Goal: Entertainment & Leisure: Consume media (video, audio)

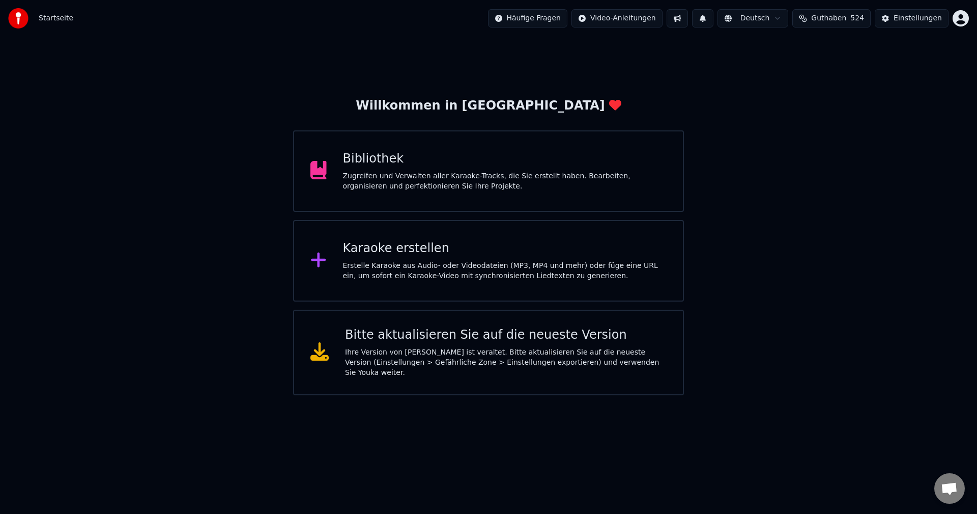
click at [373, 163] on div "Bibliothek" at bounding box center [505, 159] width 324 height 16
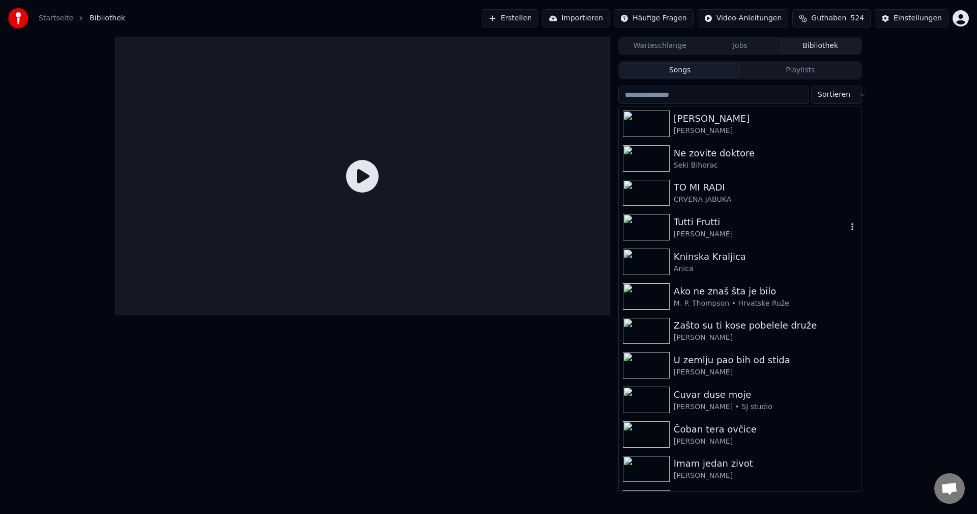
click at [642, 232] on img at bounding box center [646, 227] width 47 height 26
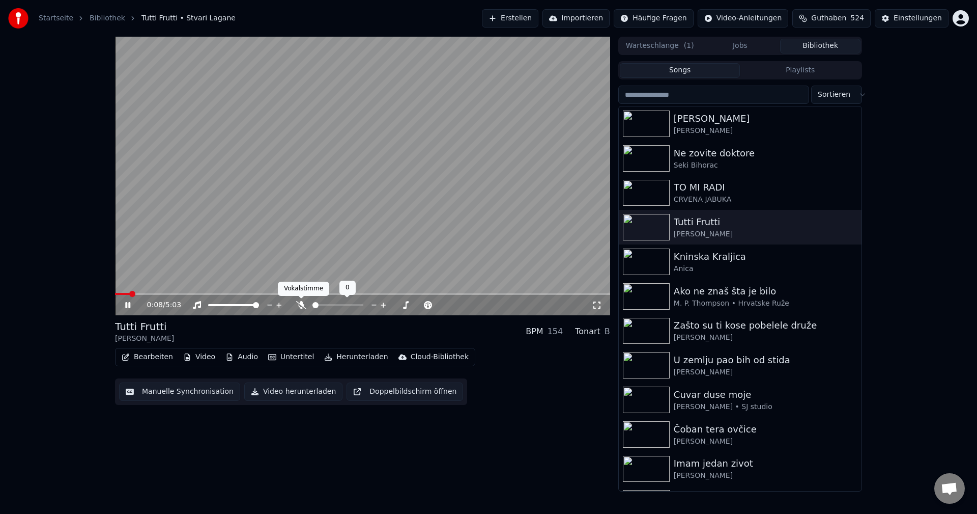
click at [301, 303] on icon at bounding box center [301, 305] width 10 height 8
click at [420, 264] on video at bounding box center [362, 176] width 495 height 278
click at [118, 294] on span at bounding box center [215, 294] width 200 height 2
click at [449, 237] on video at bounding box center [362, 176] width 495 height 278
click at [303, 308] on icon at bounding box center [301, 305] width 10 height 8
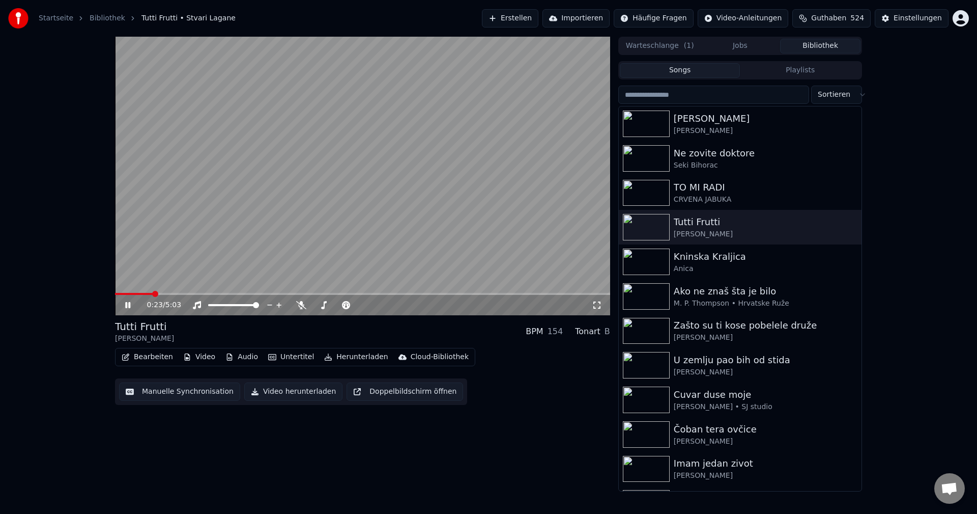
click at [153, 293] on span at bounding box center [134, 294] width 38 height 2
click at [154, 293] on span at bounding box center [159, 294] width 89 height 2
click at [394, 245] on video at bounding box center [362, 176] width 495 height 278
click at [118, 295] on span at bounding box center [116, 294] width 3 height 2
click at [336, 229] on video at bounding box center [362, 176] width 495 height 278
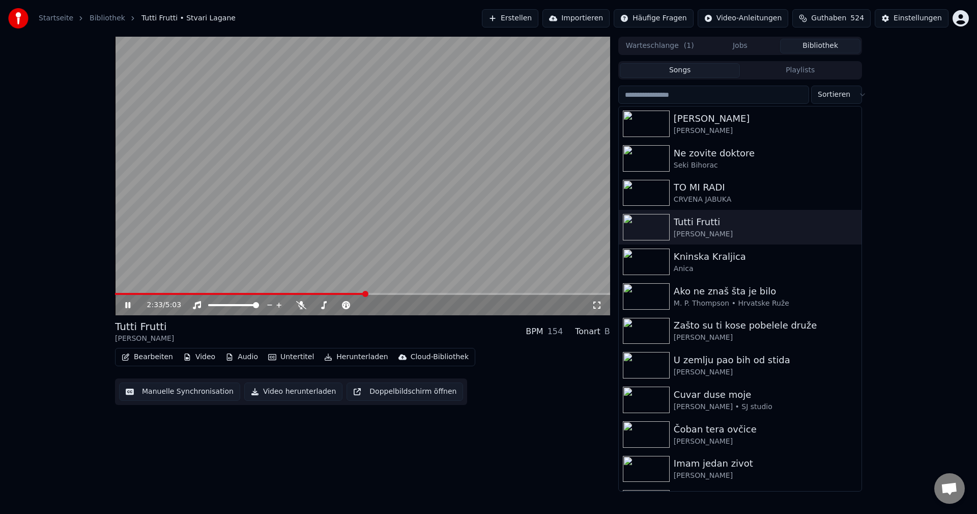
click at [116, 293] on div "2:33 / 5:03" at bounding box center [362, 176] width 495 height 278
click at [120, 294] on span at bounding box center [117, 294] width 5 height 2
click at [283, 229] on video at bounding box center [362, 176] width 495 height 278
click at [118, 295] on span at bounding box center [290, 294] width 350 height 2
click at [148, 294] on span at bounding box center [132, 294] width 34 height 2
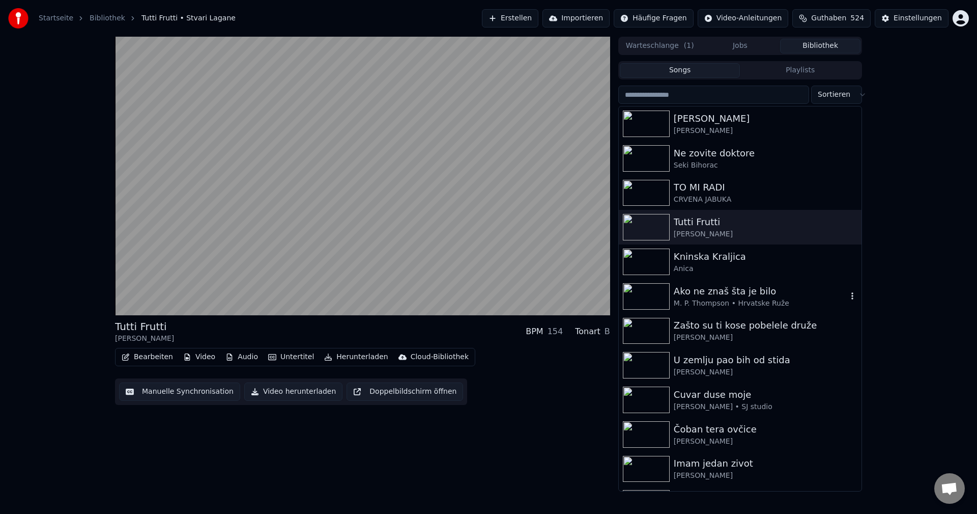
click at [651, 295] on img at bounding box center [646, 296] width 47 height 26
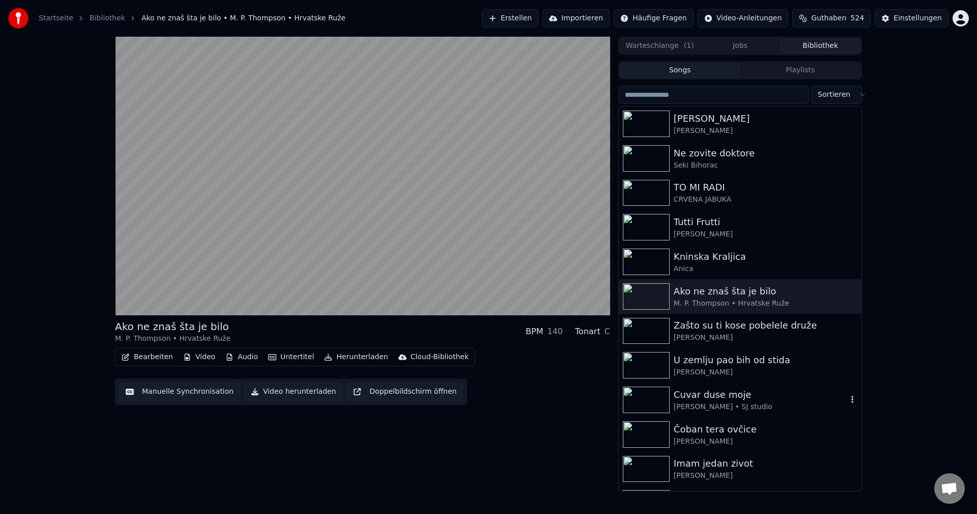
click at [645, 395] on img at bounding box center [646, 399] width 47 height 26
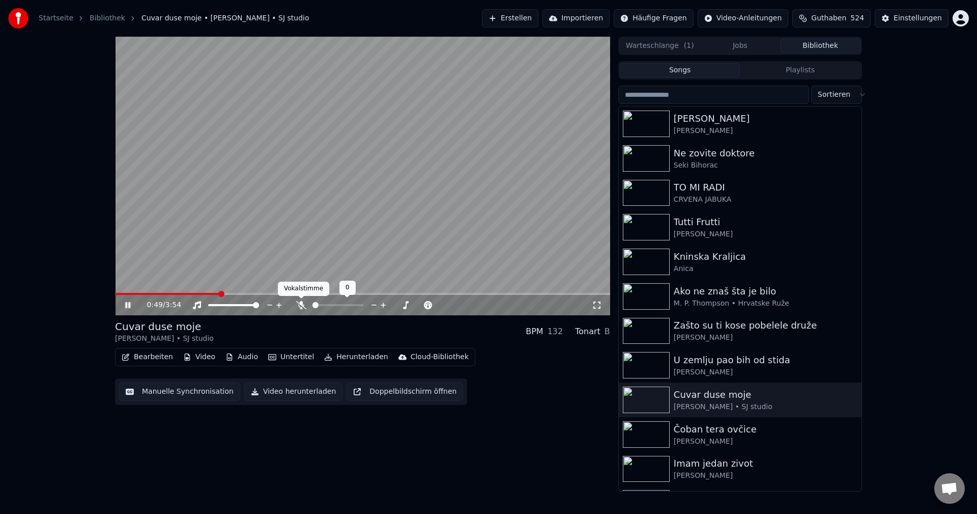
drag, startPoint x: 302, startPoint y: 306, endPoint x: 248, endPoint y: 299, distance: 53.9
click at [301, 306] on icon at bounding box center [301, 305] width 10 height 8
click at [161, 294] on span at bounding box center [138, 294] width 46 height 2
click at [144, 293] on div "0:22 / 3:54" at bounding box center [362, 176] width 495 height 278
click at [147, 293] on span at bounding box center [131, 294] width 32 height 2
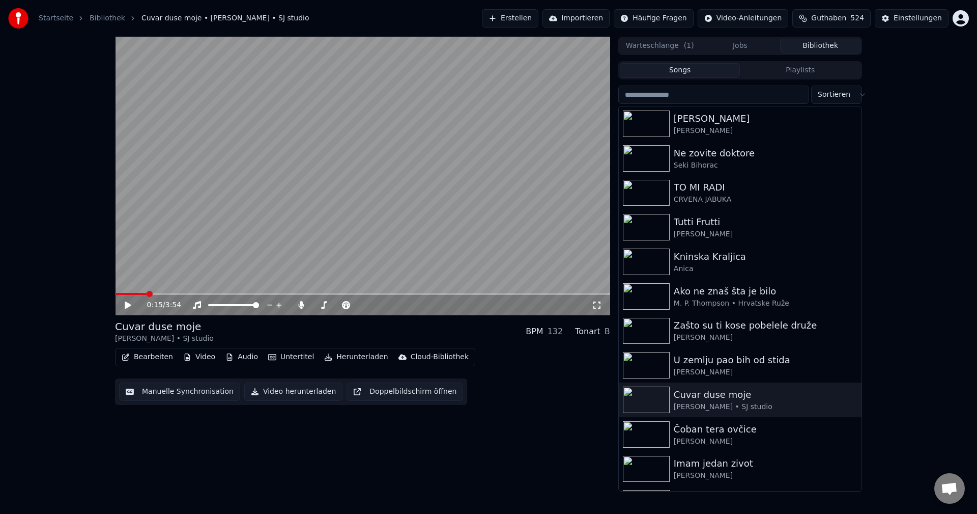
click at [178, 276] on video at bounding box center [362, 176] width 495 height 278
click at [230, 293] on span at bounding box center [172, 294] width 115 height 2
click at [133, 293] on span at bounding box center [210, 294] width 191 height 2
click at [301, 306] on icon at bounding box center [301, 305] width 6 height 8
click at [134, 296] on span at bounding box center [137, 294] width 6 height 6
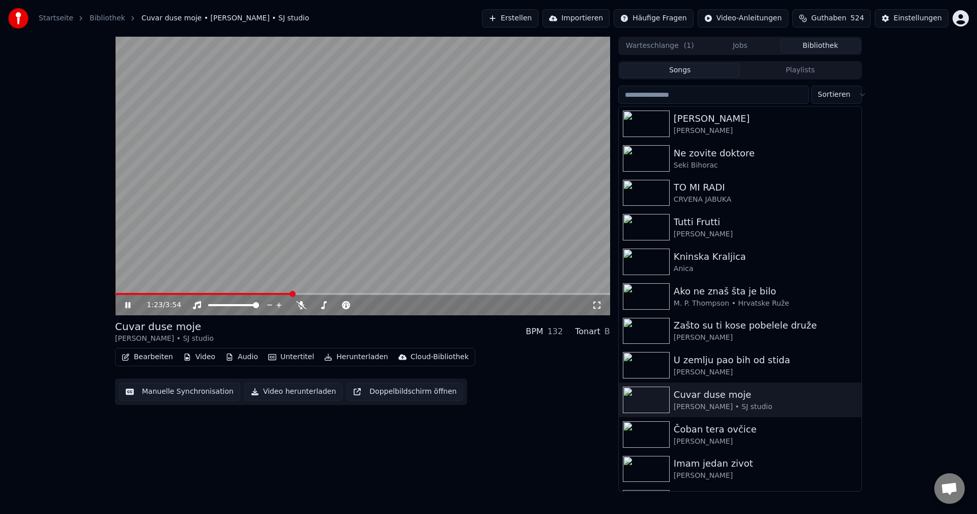
click at [132, 293] on span at bounding box center [203, 294] width 177 height 2
click at [126, 295] on span at bounding box center [120, 294] width 11 height 2
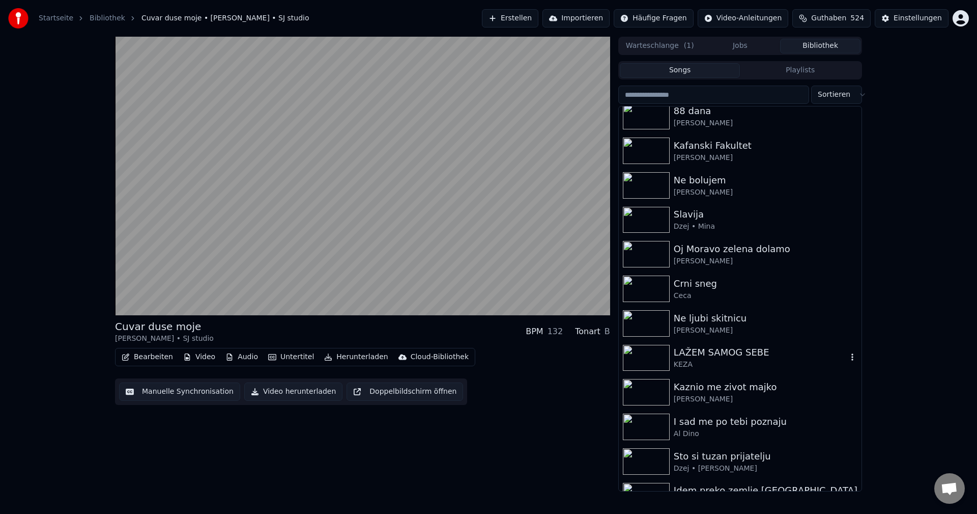
scroll to position [458, 0]
click at [650, 431] on img at bounding box center [646, 425] width 47 height 26
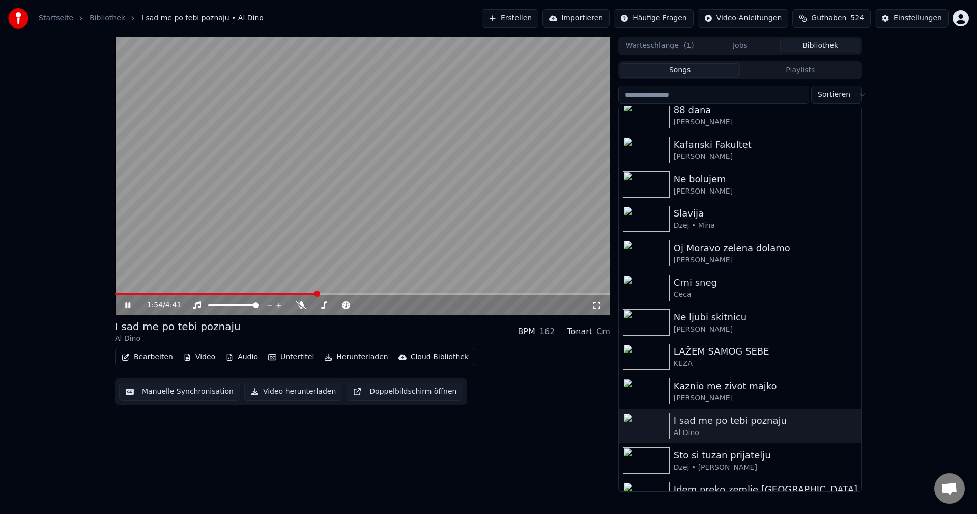
click at [123, 294] on span at bounding box center [216, 294] width 202 height 2
click at [122, 293] on span at bounding box center [118, 294] width 7 height 2
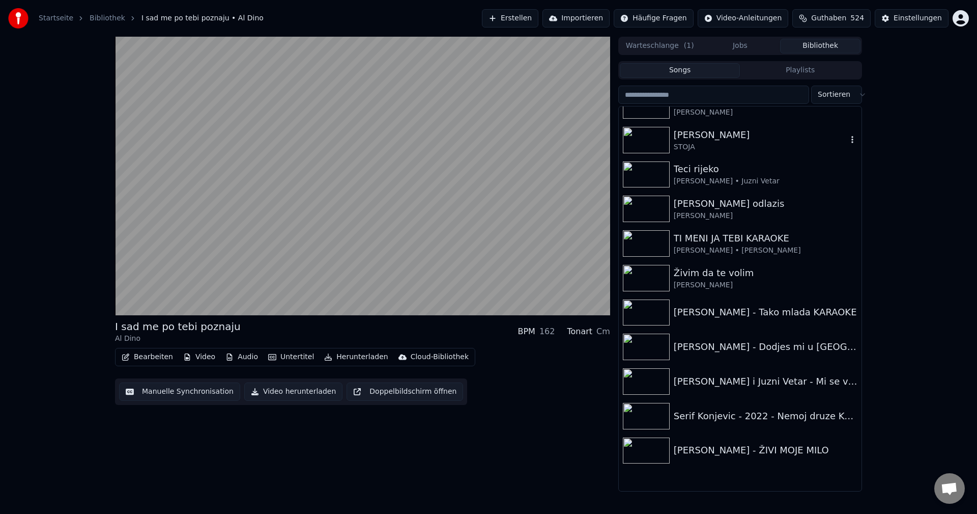
scroll to position [9673, 0]
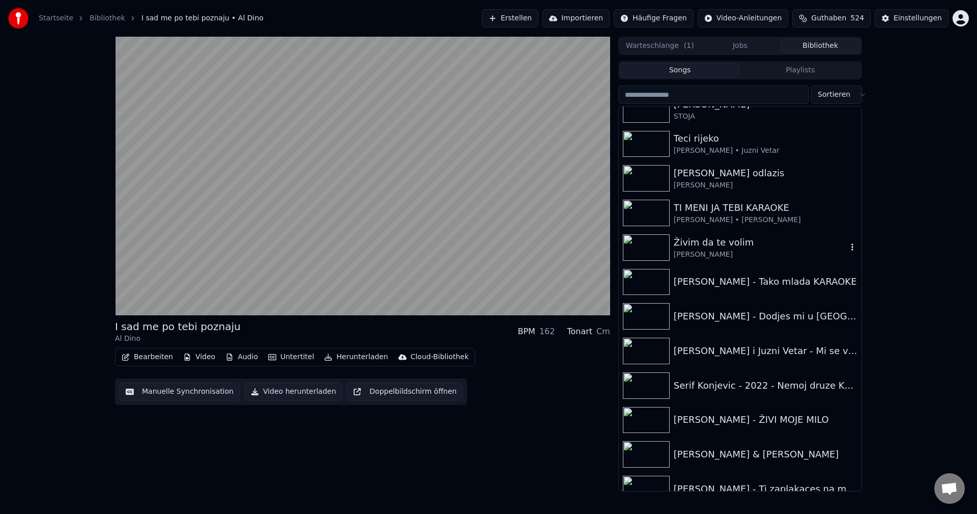
click at [653, 247] on img at bounding box center [646, 247] width 47 height 26
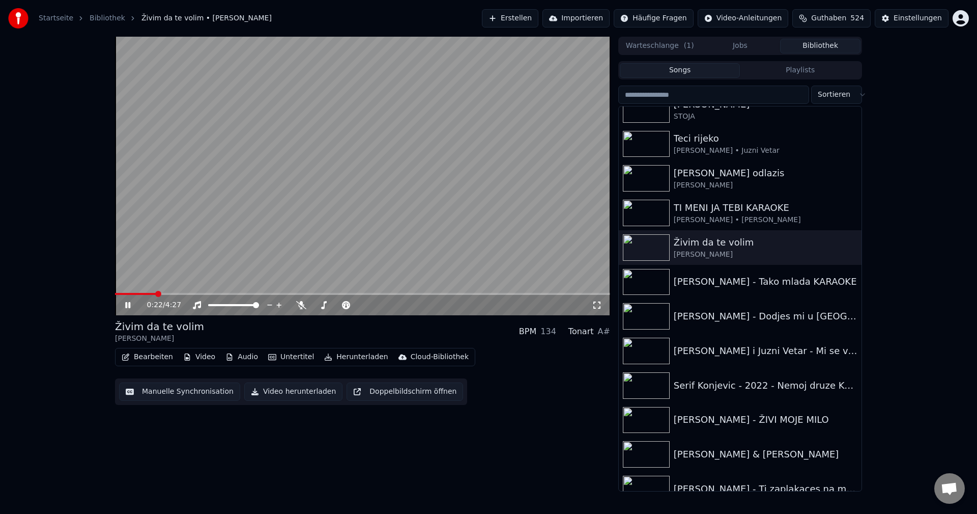
click at [155, 294] on span at bounding box center [135, 294] width 41 height 2
click at [151, 292] on video at bounding box center [362, 176] width 495 height 278
click at [152, 293] on span at bounding box center [133, 294] width 37 height 2
click at [187, 247] on video at bounding box center [362, 176] width 495 height 278
click at [173, 292] on video at bounding box center [362, 176] width 495 height 278
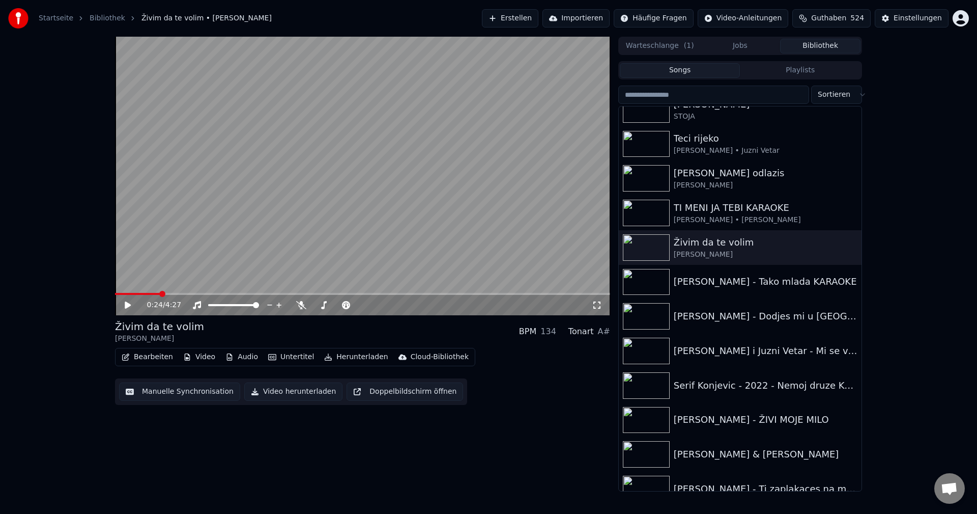
click at [175, 294] on span at bounding box center [362, 294] width 495 height 2
click at [238, 263] on video at bounding box center [362, 176] width 495 height 278
click at [133, 293] on span at bounding box center [124, 294] width 18 height 2
click at [653, 385] on img at bounding box center [646, 385] width 47 height 26
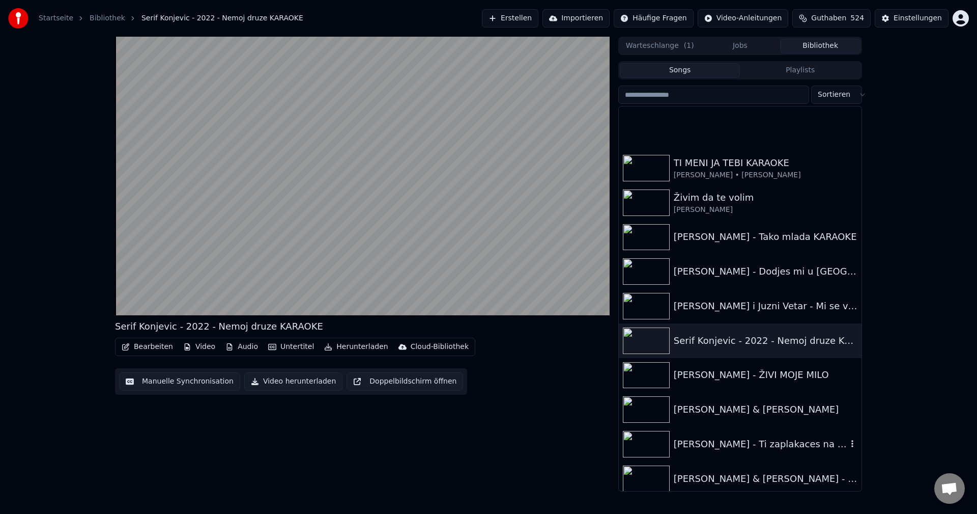
scroll to position [9775, 0]
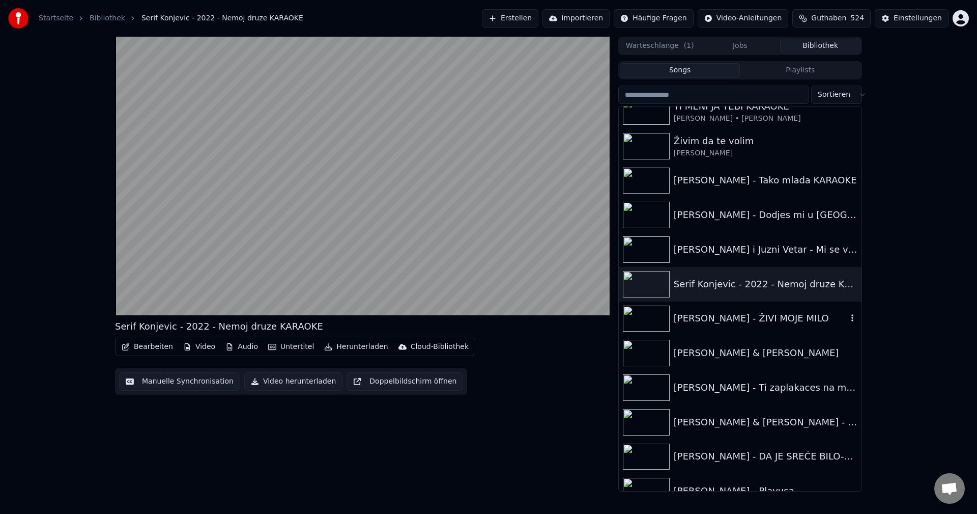
click at [647, 316] on img at bounding box center [646, 318] width 47 height 26
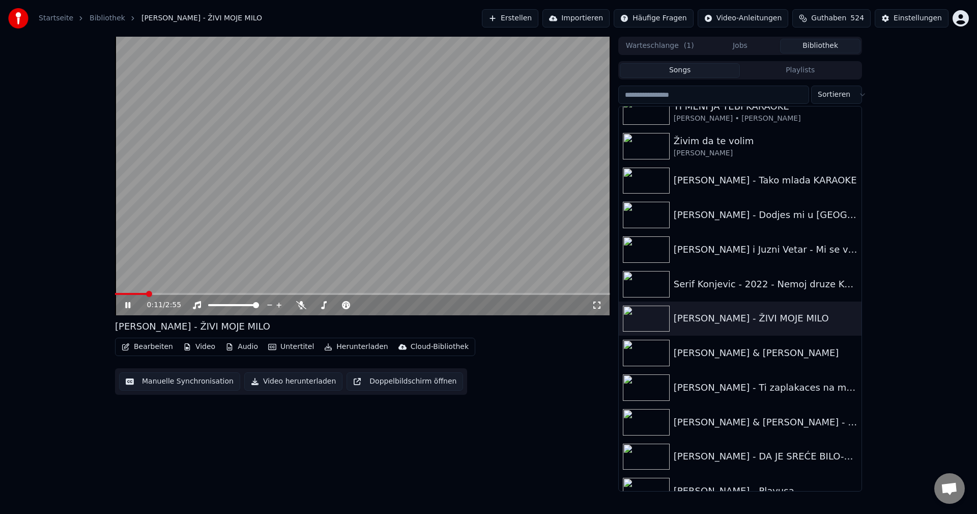
click at [161, 294] on span at bounding box center [362, 294] width 495 height 2
click at [179, 293] on span at bounding box center [362, 294] width 495 height 2
click at [202, 295] on span at bounding box center [362, 294] width 495 height 2
click at [203, 294] on span at bounding box center [362, 294] width 495 height 2
click at [129, 293] on span at bounding box center [122, 294] width 14 height 2
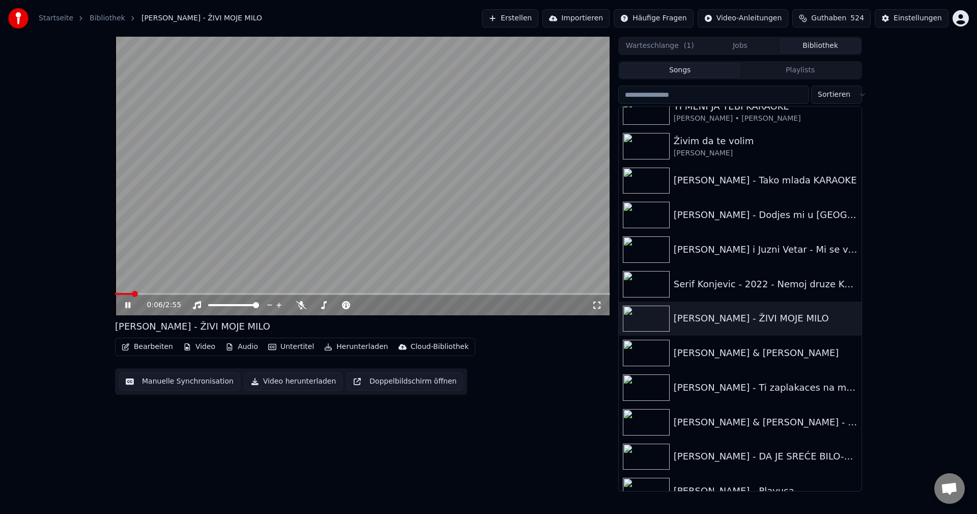
click at [173, 292] on video at bounding box center [362, 176] width 495 height 278
click at [175, 293] on span at bounding box center [362, 294] width 495 height 2
click at [293, 257] on video at bounding box center [362, 176] width 495 height 278
click at [196, 294] on span at bounding box center [362, 294] width 495 height 2
click at [643, 361] on img at bounding box center [646, 353] width 47 height 26
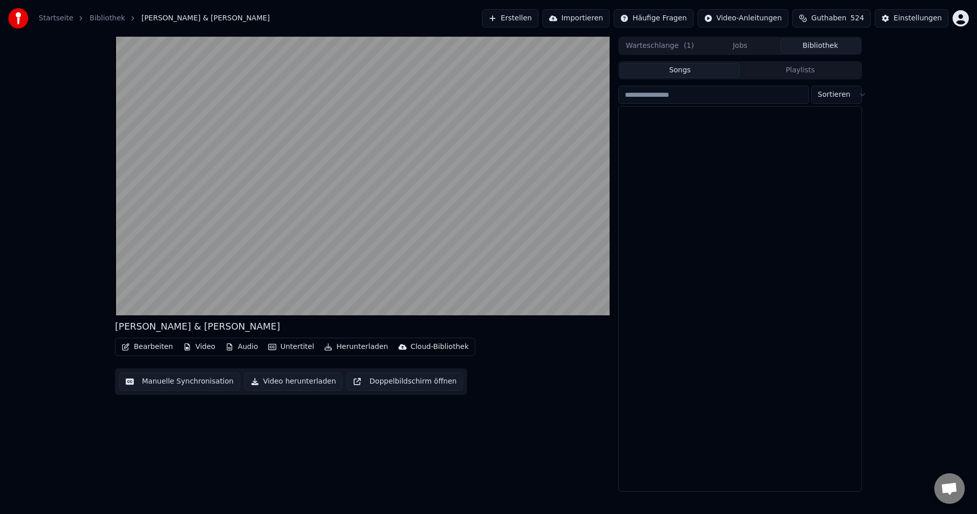
scroll to position [11142, 0]
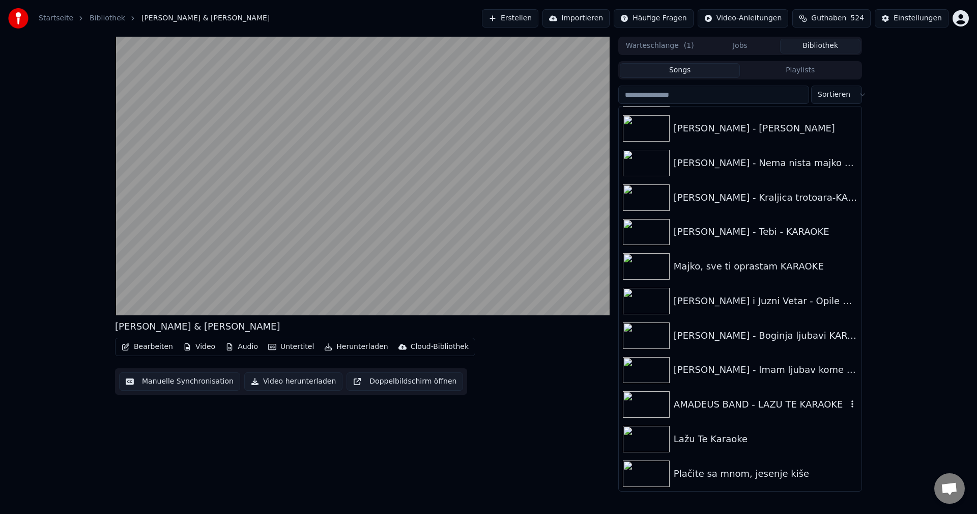
click at [644, 405] on img at bounding box center [646, 404] width 47 height 26
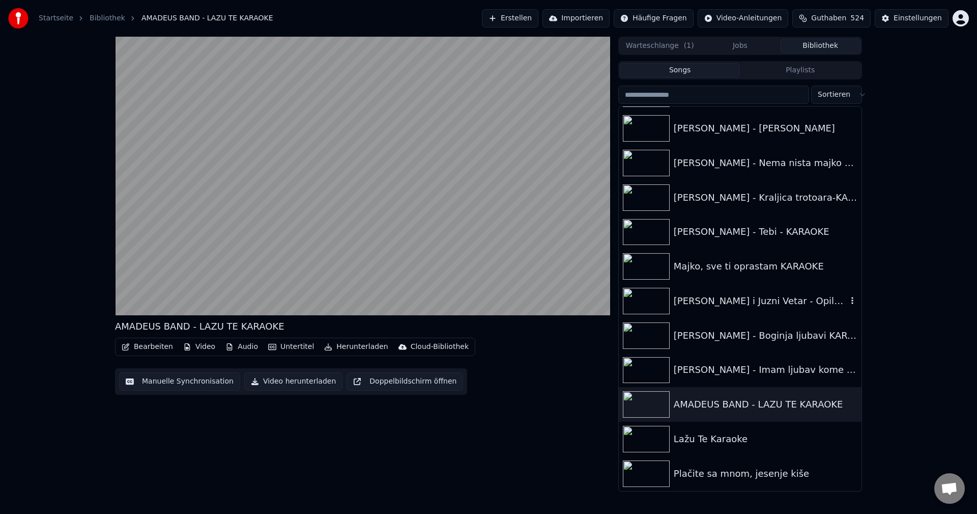
click at [640, 290] on img at bounding box center [646, 301] width 47 height 26
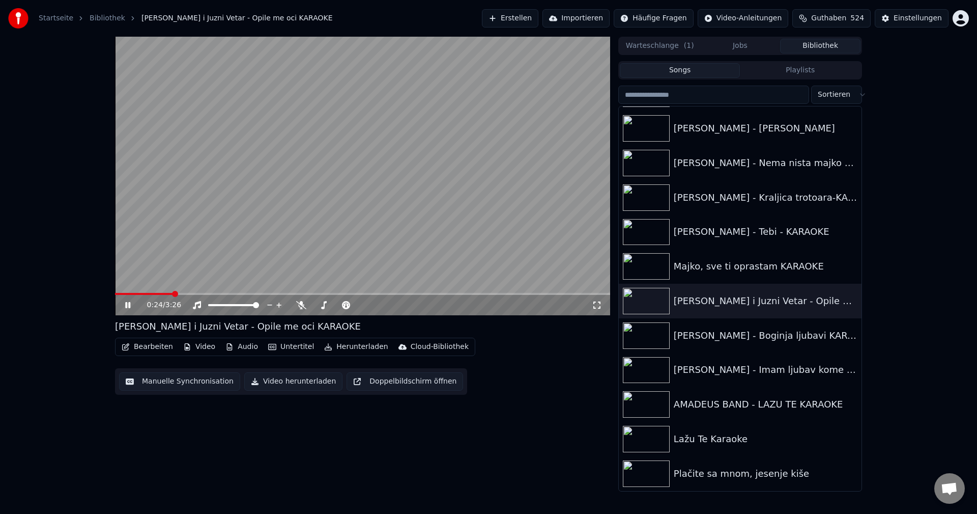
click at [140, 293] on span at bounding box center [144, 294] width 58 height 2
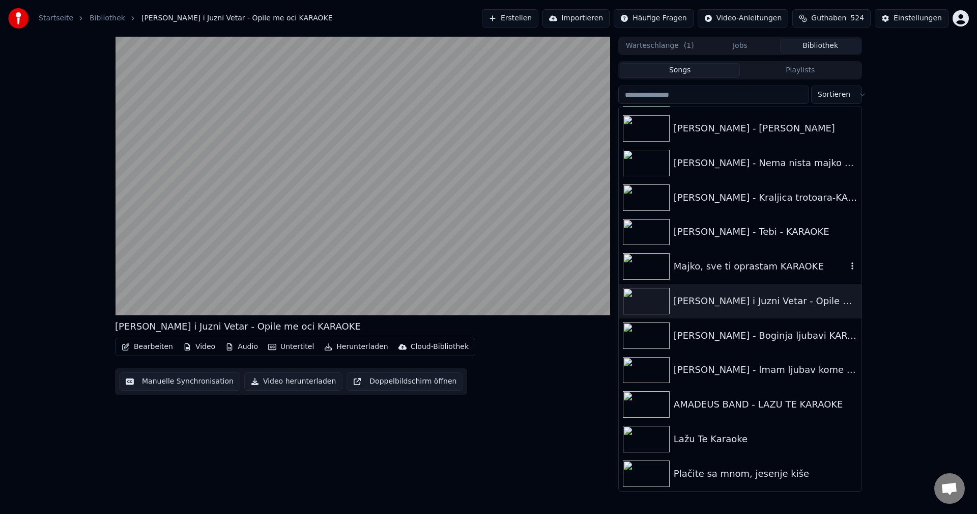
click at [632, 261] on img at bounding box center [646, 266] width 47 height 26
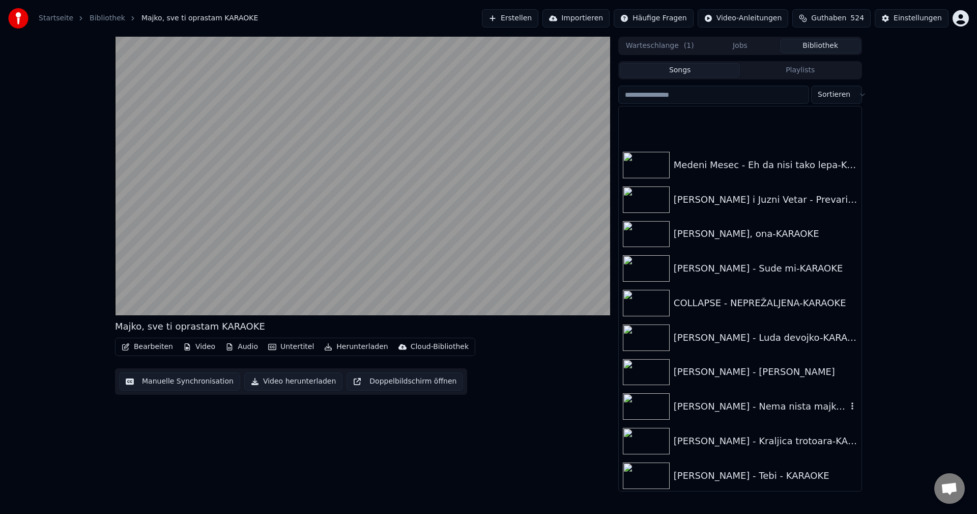
scroll to position [10888, 0]
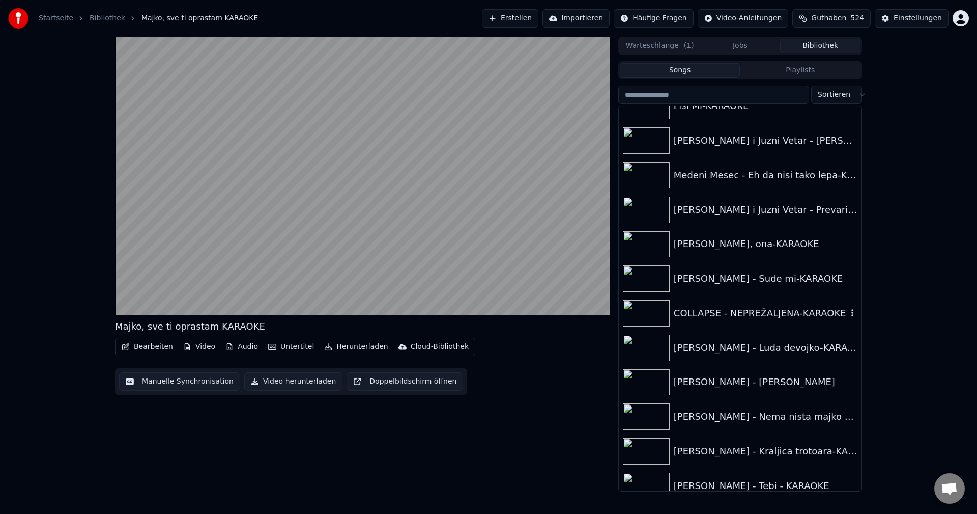
click at [648, 323] on img at bounding box center [646, 313] width 47 height 26
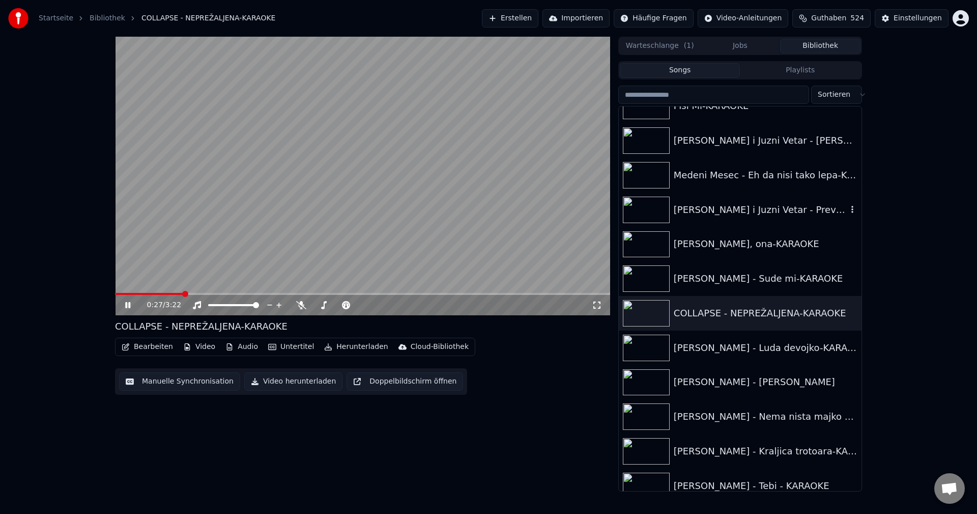
click at [649, 209] on img at bounding box center [646, 210] width 47 height 26
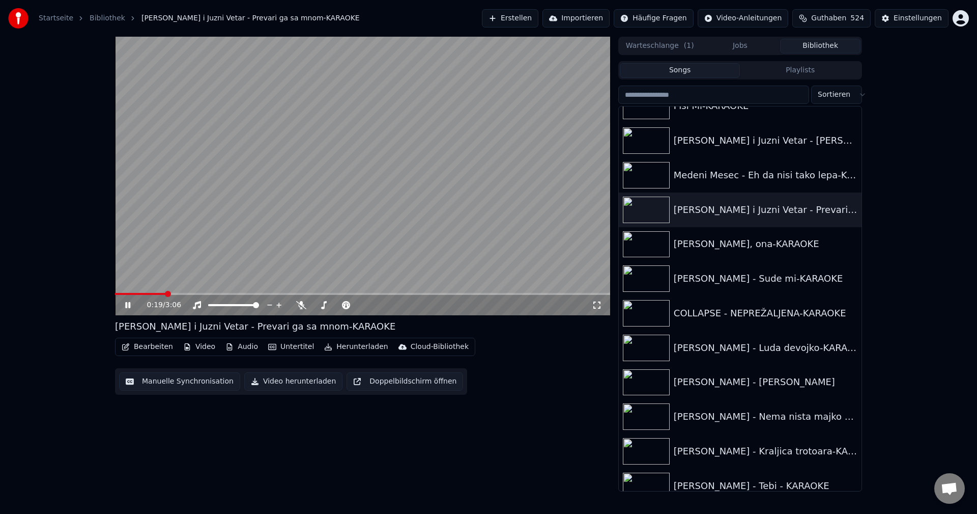
click at [146, 293] on span at bounding box center [140, 294] width 51 height 2
click at [121, 293] on span at bounding box center [192, 294] width 155 height 2
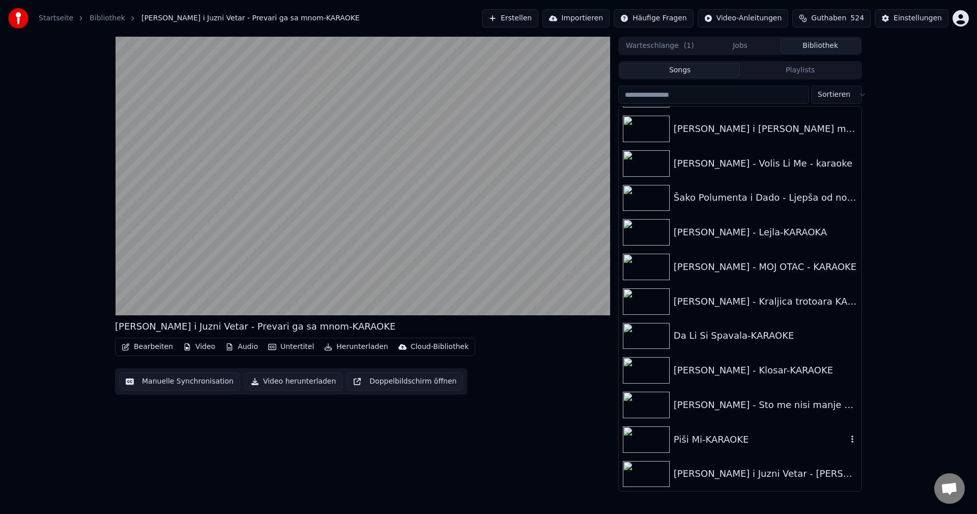
scroll to position [10531, 0]
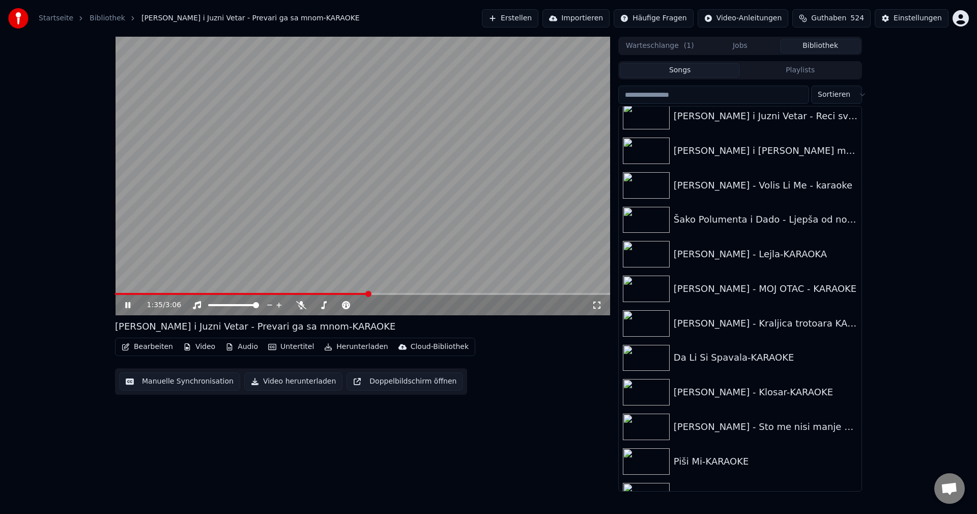
click at [393, 292] on video at bounding box center [362, 176] width 495 height 278
click at [388, 296] on div "1:35 / 3:06" at bounding box center [362, 305] width 495 height 20
click at [387, 292] on video at bounding box center [362, 176] width 495 height 278
click at [387, 293] on span at bounding box center [362, 294] width 495 height 2
click at [422, 293] on span at bounding box center [362, 294] width 495 height 2
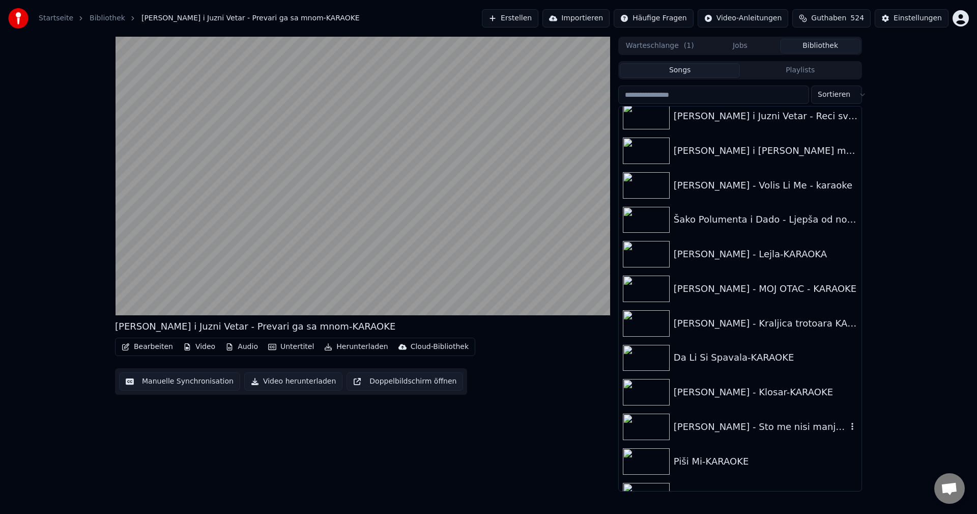
click at [651, 428] on img at bounding box center [646, 426] width 47 height 26
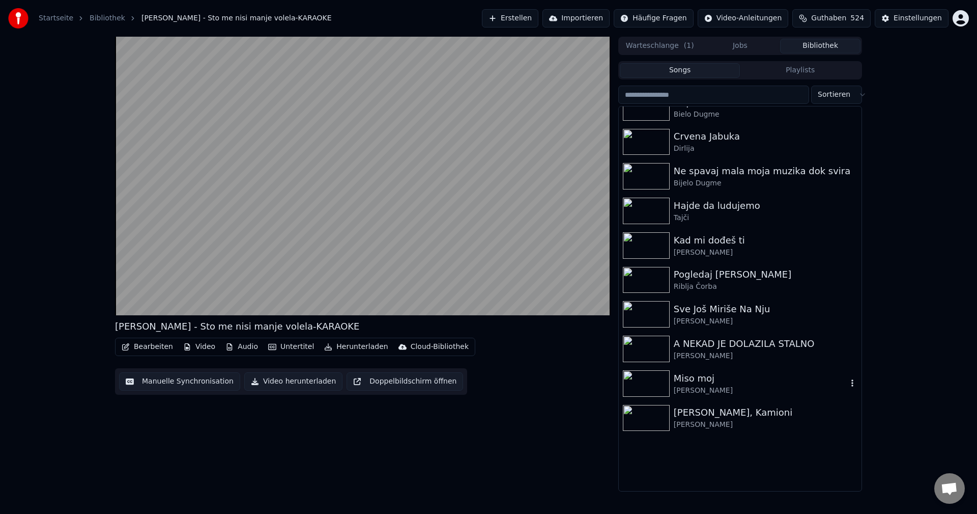
scroll to position [7019, 0]
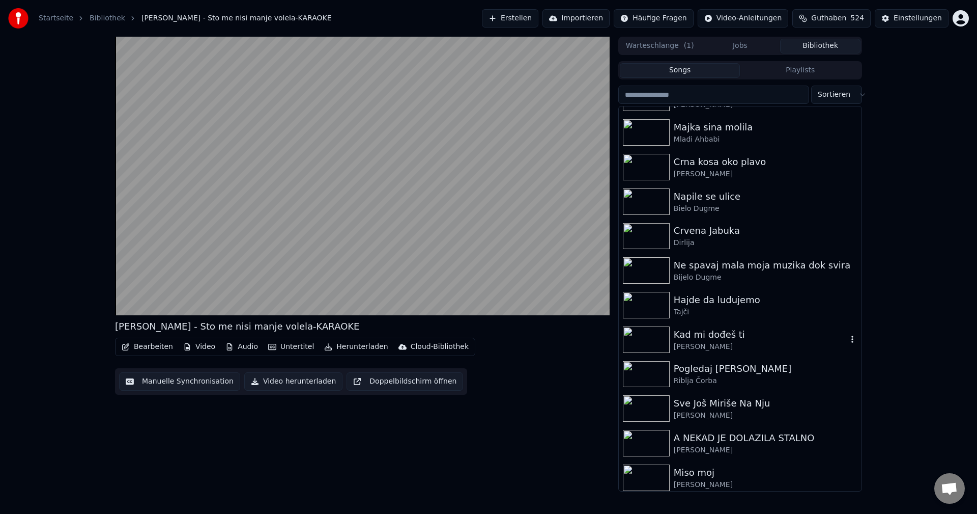
click at [638, 339] on img at bounding box center [646, 339] width 47 height 26
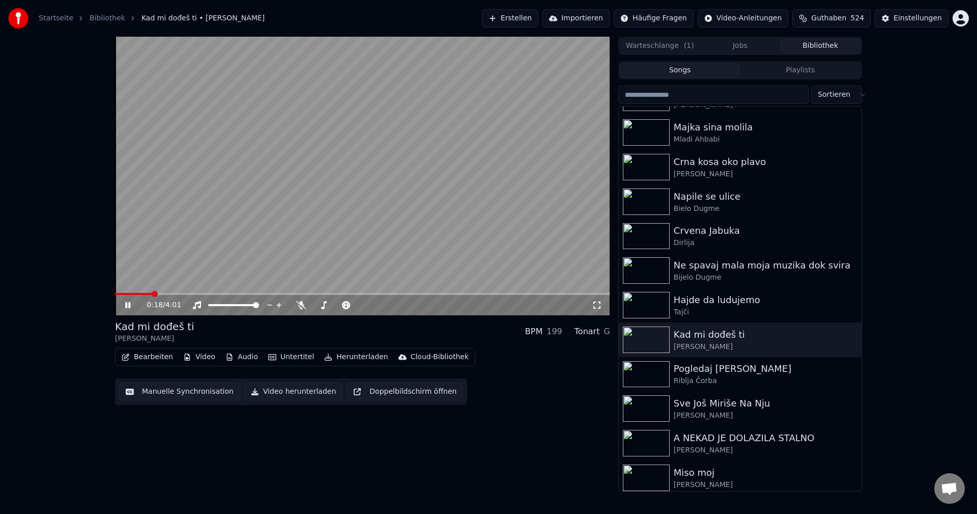
click at [152, 293] on span at bounding box center [133, 294] width 37 height 2
click at [121, 294] on span at bounding box center [118, 294] width 6 height 2
